Goal: Navigation & Orientation: Find specific page/section

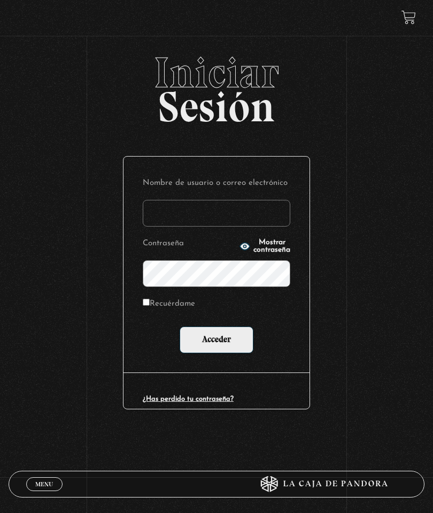
type input "vivimhdz@gmail.com"
click at [246, 353] on input "Acceder" at bounding box center [216, 339] width 74 height 27
click at [207, 345] on input "Acceder" at bounding box center [216, 339] width 74 height 27
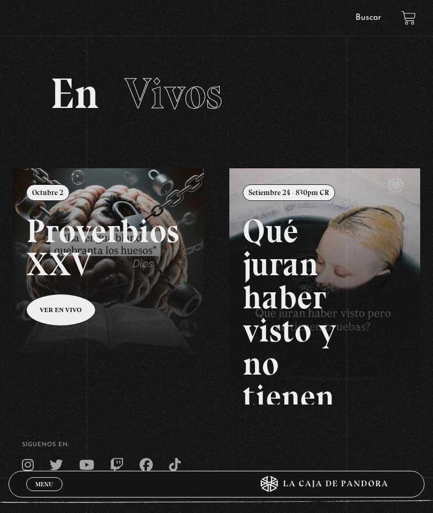
scroll to position [49, 0]
